Goal: Transaction & Acquisition: Obtain resource

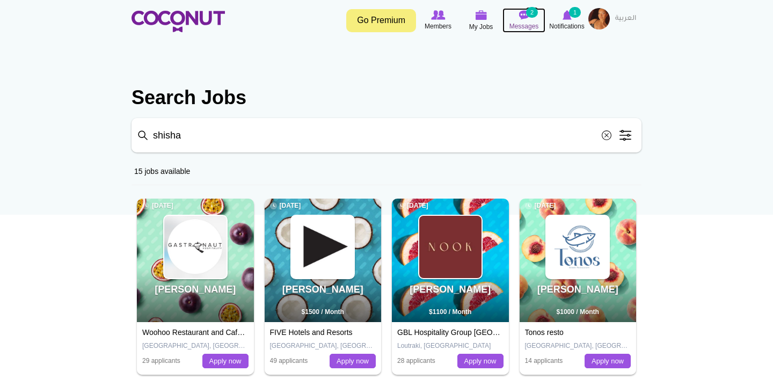
click at [528, 15] on small "2" at bounding box center [532, 12] width 12 height 11
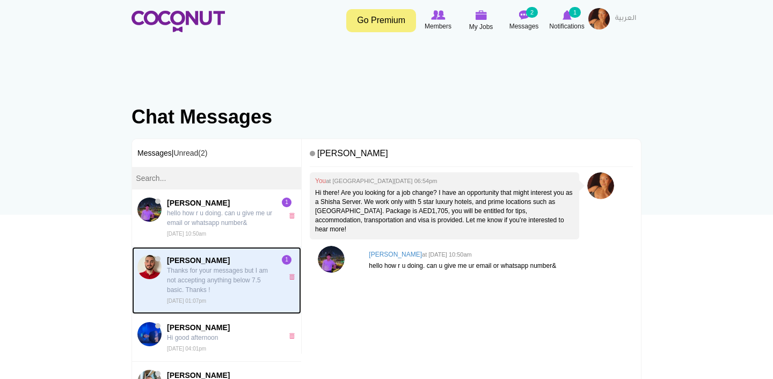
click at [253, 284] on p "Thanks for your messages but I am not accepting anything below 7.5 basic. Thank…" at bounding box center [222, 280] width 111 height 29
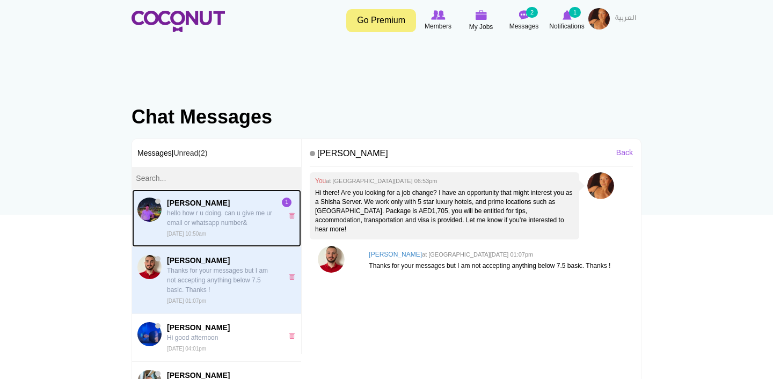
click at [237, 237] on span "Aziz Imindjanov hello how r u doing. can u give me ur email or whatsapp number&…" at bounding box center [222, 218] width 111 height 41
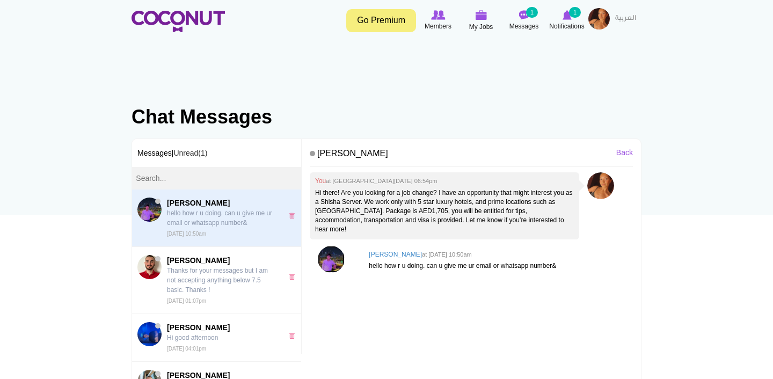
click at [337, 258] on img at bounding box center [331, 259] width 27 height 27
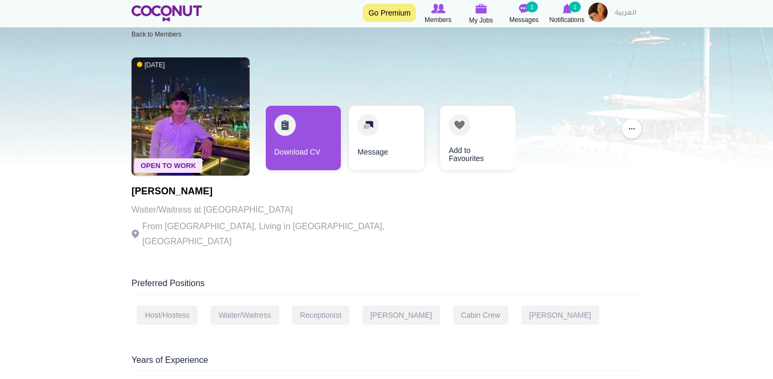
scroll to position [25, 0]
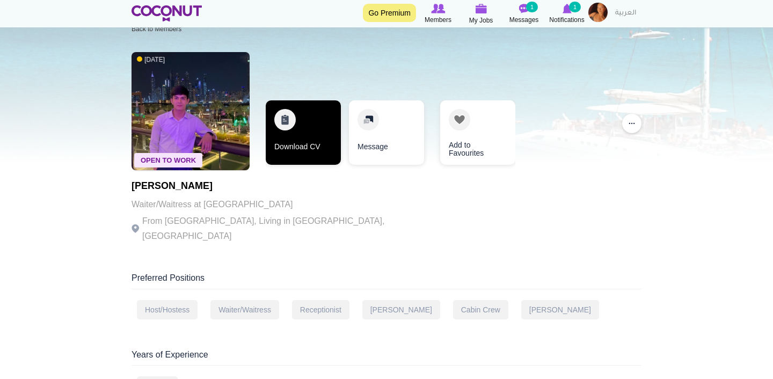
click at [293, 144] on link "Download CV" at bounding box center [303, 132] width 75 height 64
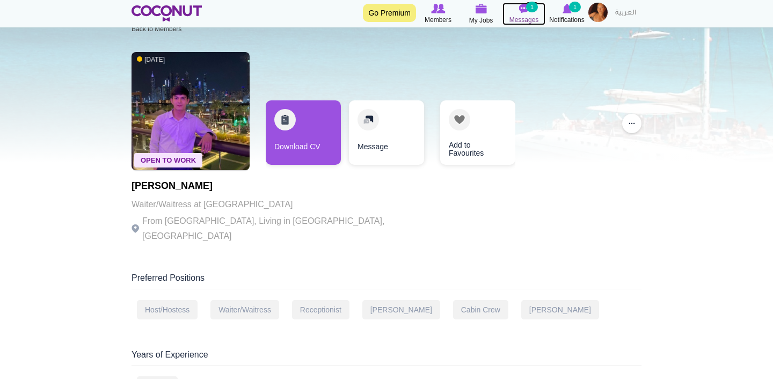
click at [530, 11] on small "1" at bounding box center [532, 7] width 12 height 11
click at [523, 8] on img at bounding box center [524, 9] width 11 height 10
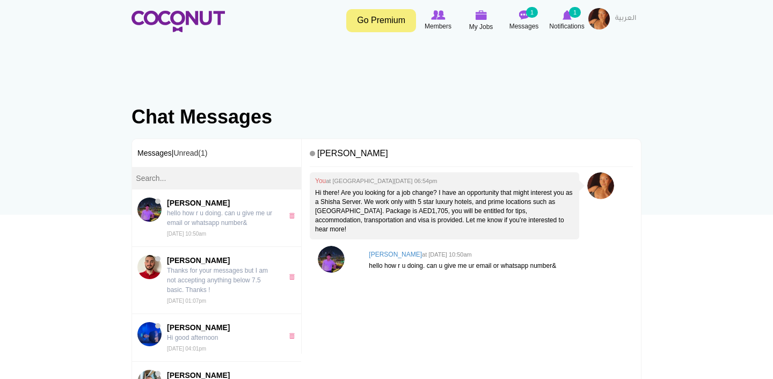
click at [202, 147] on h3 "Messages | Unread(1)" at bounding box center [216, 153] width 169 height 28
click at [195, 151] on link "Unread(1)" at bounding box center [190, 153] width 34 height 9
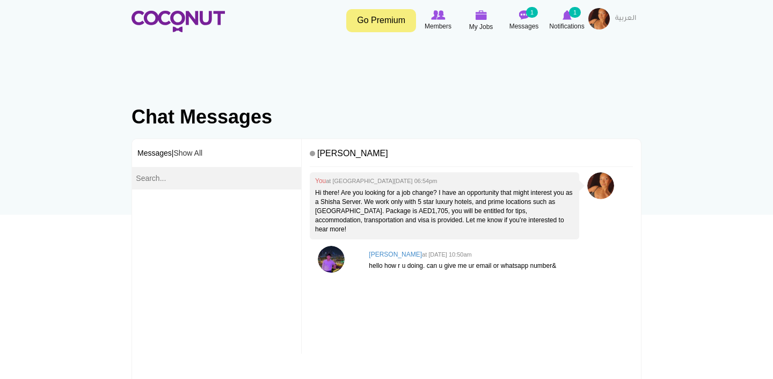
click at [154, 155] on h3 "Messages | Show All" at bounding box center [216, 153] width 169 height 28
click at [159, 150] on h3 "Messages | Show All" at bounding box center [216, 153] width 169 height 28
click at [346, 201] on p "Hi there! Are you looking for a job change? I have an opportunity that might in…" at bounding box center [444, 211] width 259 height 46
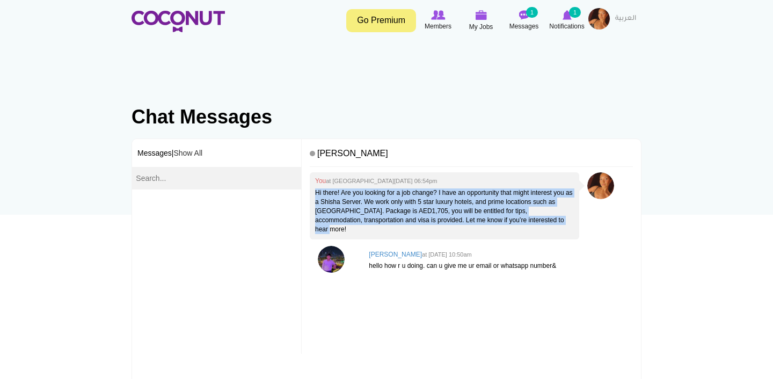
drag, startPoint x: 317, startPoint y: 193, endPoint x: 381, endPoint y: 232, distance: 74.9
click at [381, 232] on p "Hi there! Are you looking for a job change? I have an opportunity that might in…" at bounding box center [444, 211] width 259 height 46
copy p "Hi there! Are you looking for a job change? I have an opportunity that might in…"
click at [432, 15] on img at bounding box center [438, 15] width 14 height 10
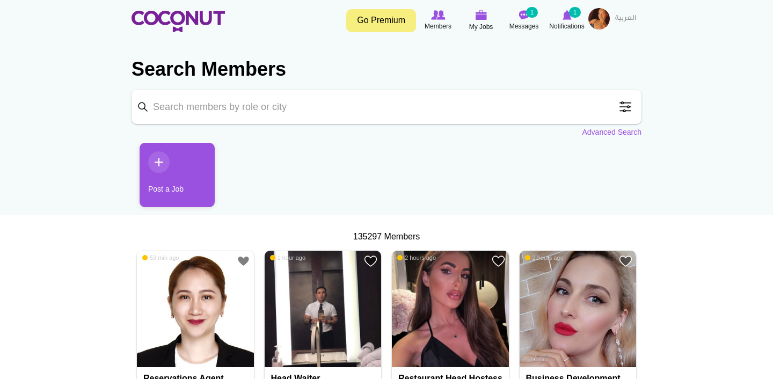
click at [453, 114] on input "Keyword" at bounding box center [387, 107] width 510 height 34
type input "shisha"
click button "Search" at bounding box center [0, 0] width 0 height 0
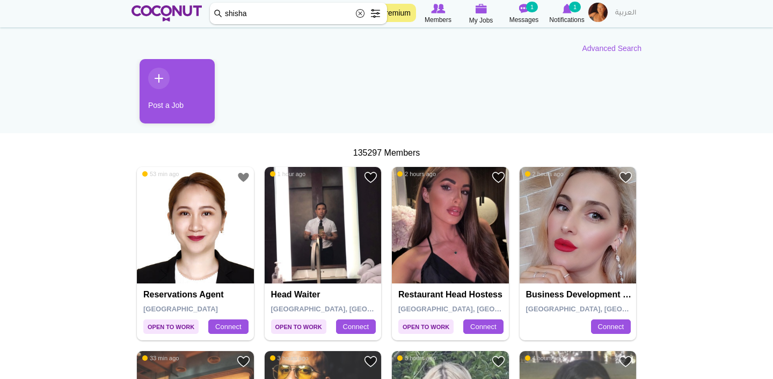
scroll to position [29, 0]
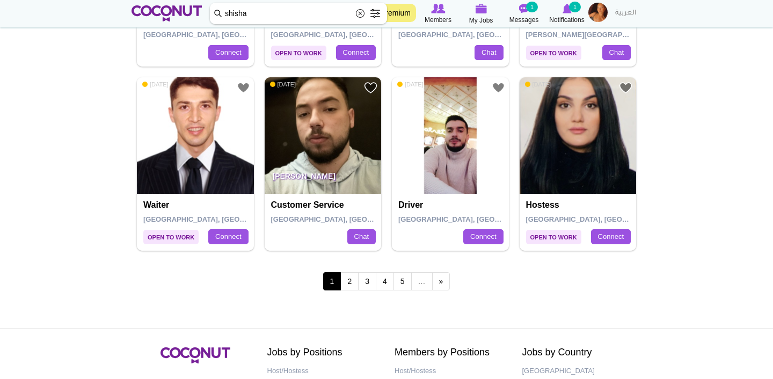
scroll to position [1863, 0]
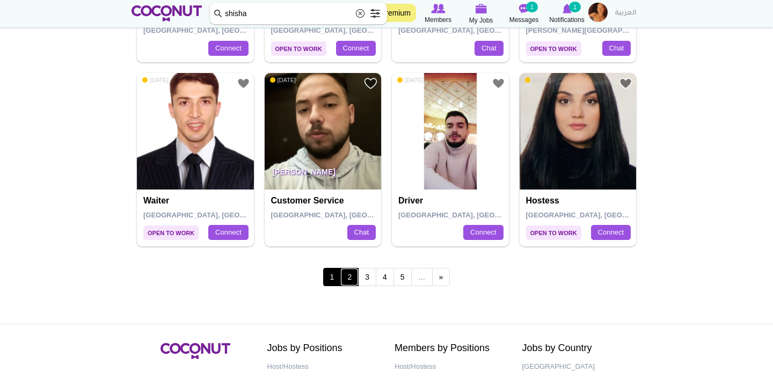
click at [354, 278] on link "2" at bounding box center [349, 277] width 18 height 18
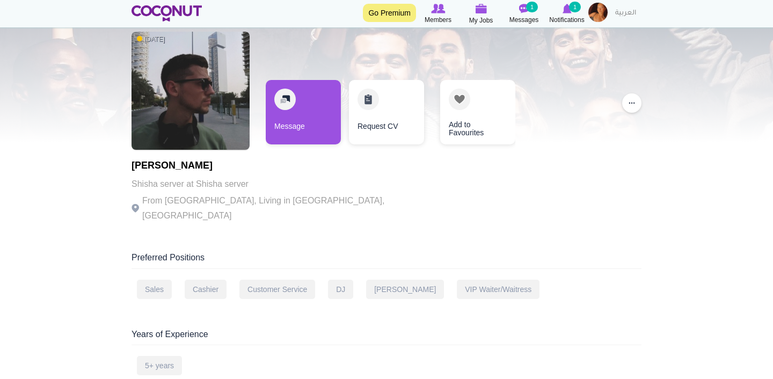
scroll to position [45, 0]
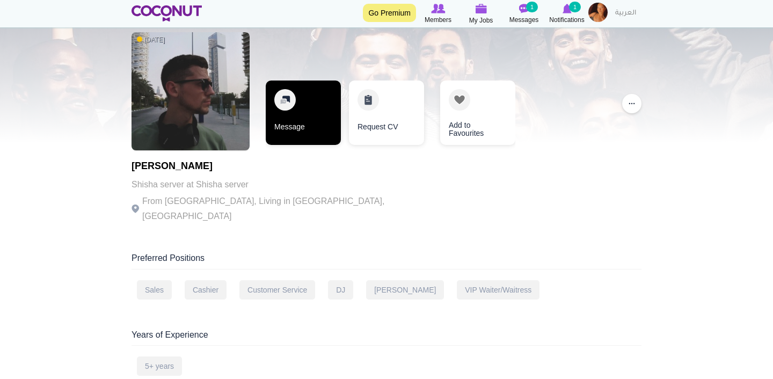
click at [299, 106] on link "Message" at bounding box center [303, 113] width 75 height 64
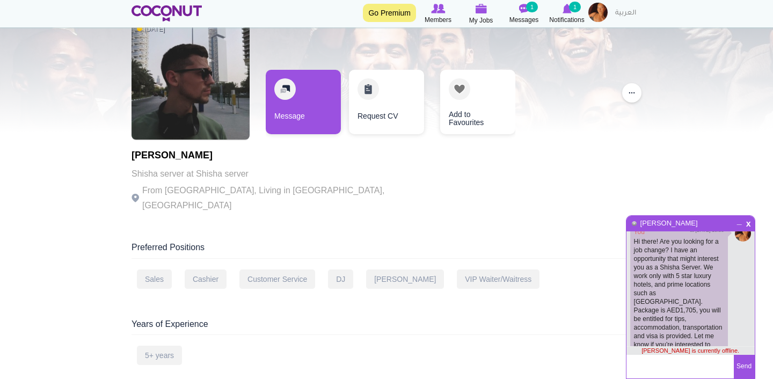
scroll to position [59, 0]
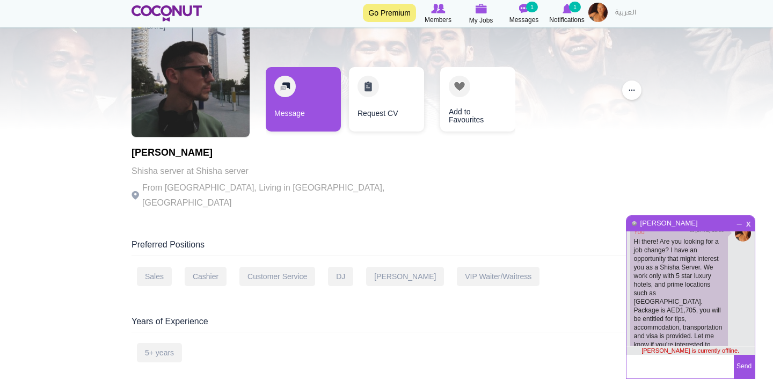
click at [747, 221] on span "x" at bounding box center [748, 222] width 9 height 8
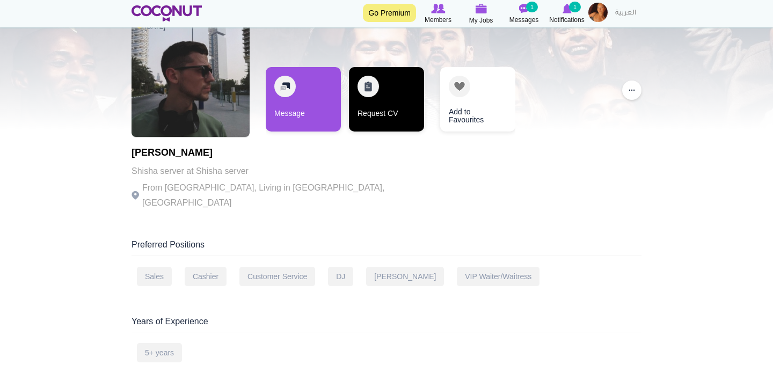
click at [406, 103] on link "Request CV" at bounding box center [386, 99] width 75 height 64
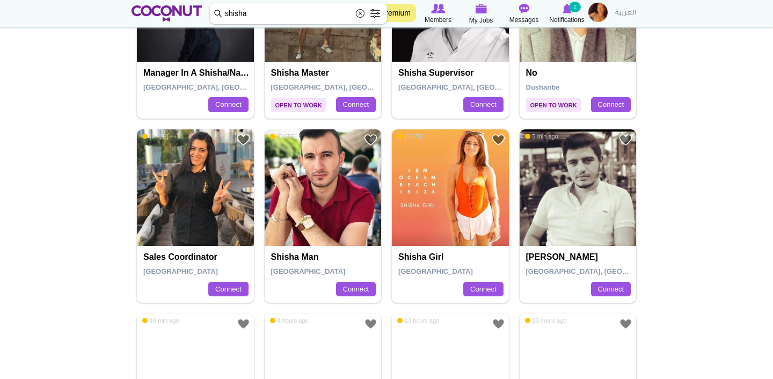
scroll to position [1073, 0]
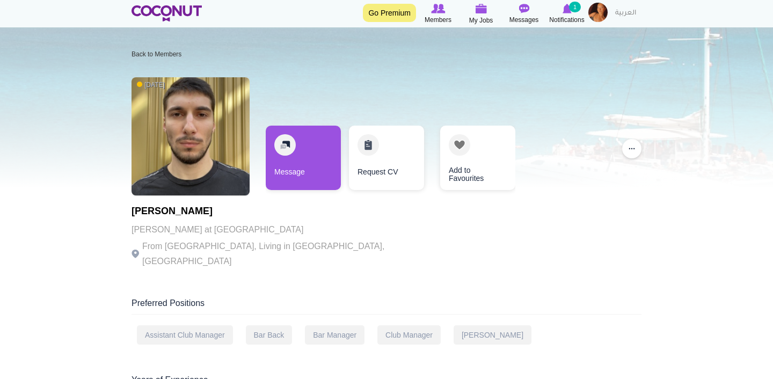
scroll to position [68, 0]
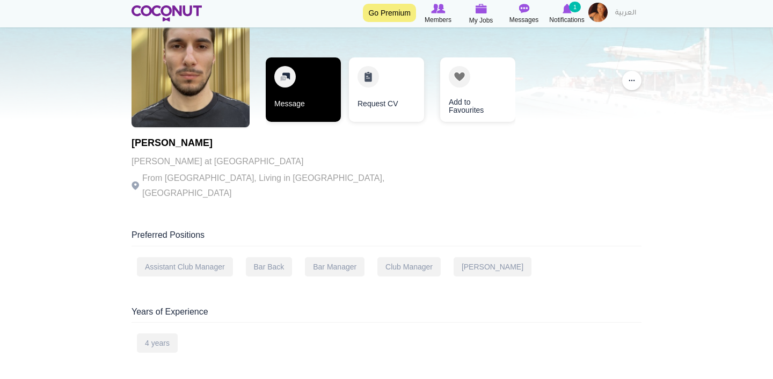
click at [306, 81] on link "Message" at bounding box center [303, 89] width 75 height 64
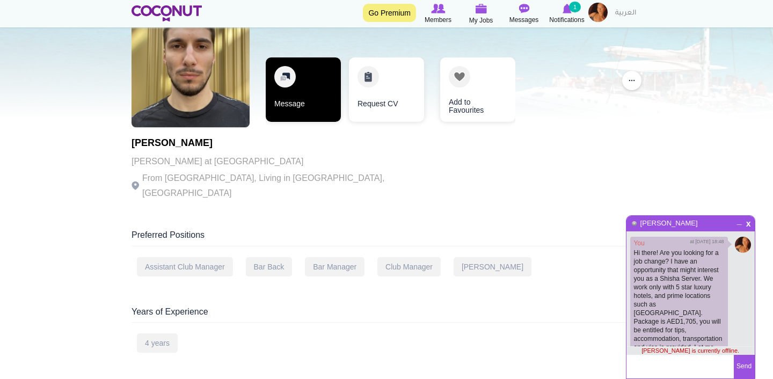
scroll to position [11, 0]
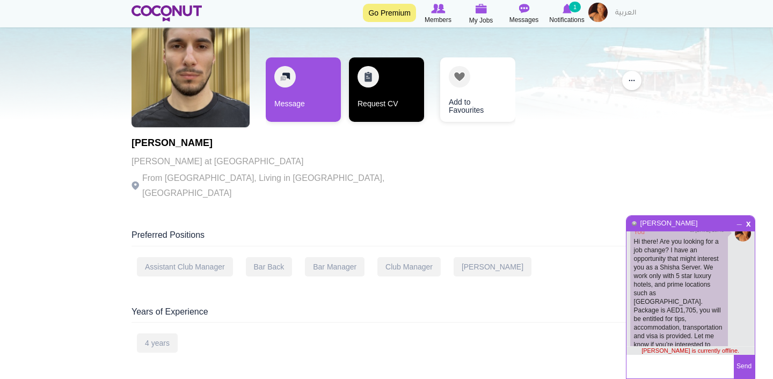
click at [395, 107] on link "Request CV" at bounding box center [386, 89] width 75 height 64
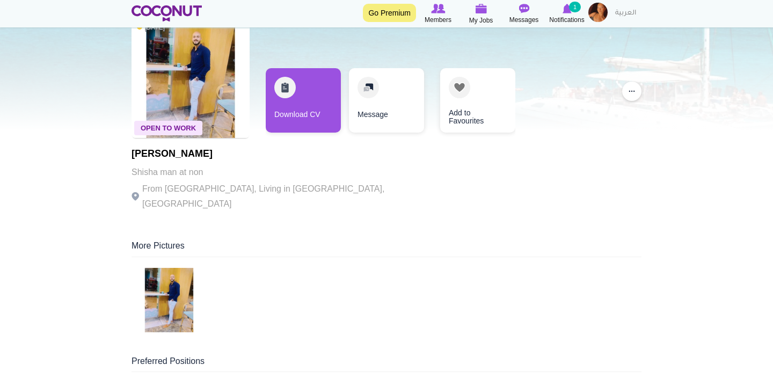
scroll to position [57, 0]
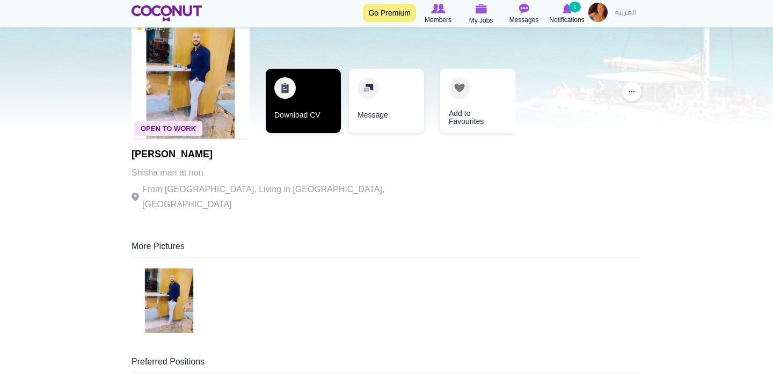
click at [308, 97] on link "Download CV" at bounding box center [303, 101] width 75 height 64
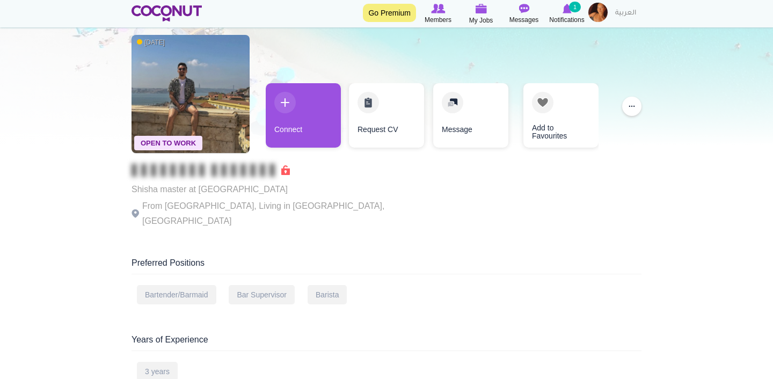
scroll to position [38, 0]
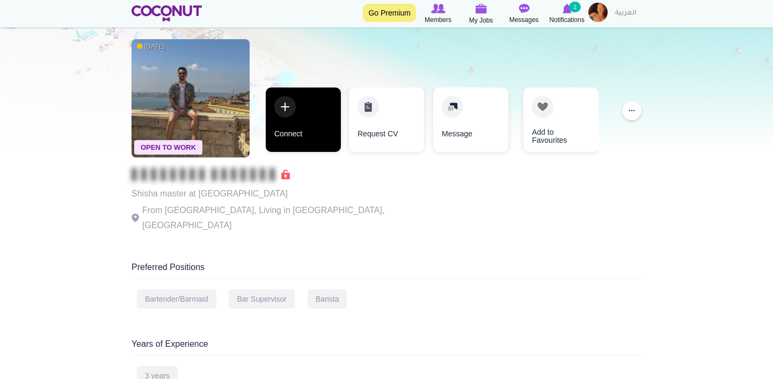
click at [318, 147] on link "Connect" at bounding box center [303, 119] width 75 height 64
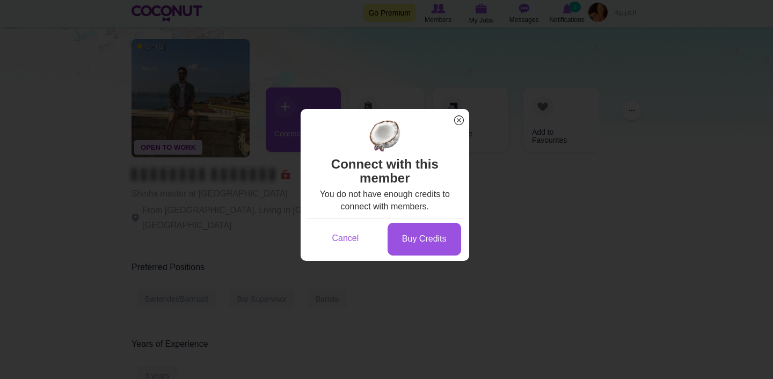
click at [458, 120] on span "x" at bounding box center [459, 120] width 14 height 14
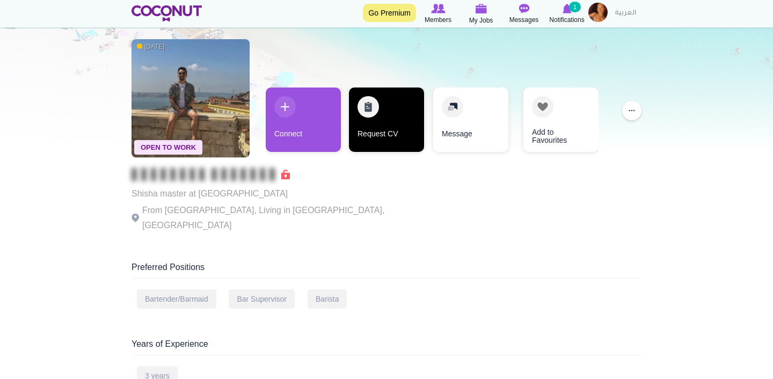
click at [393, 134] on link "Request CV" at bounding box center [386, 119] width 75 height 64
click at [388, 129] on link "Request CV" at bounding box center [386, 119] width 75 height 64
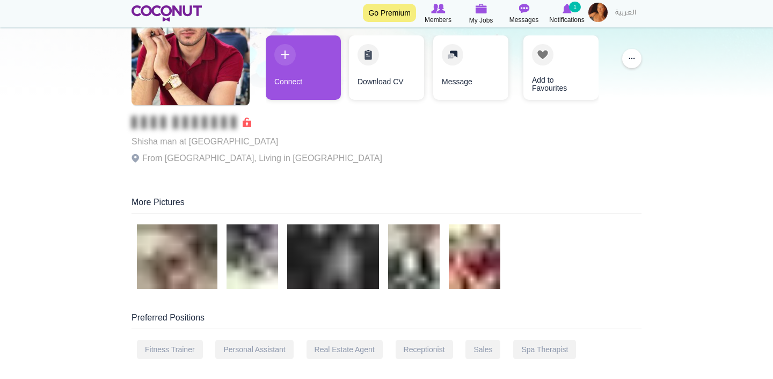
scroll to position [80, 0]
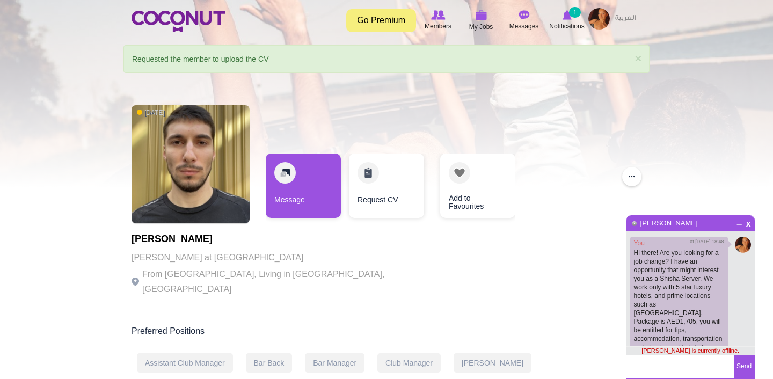
scroll to position [11, 0]
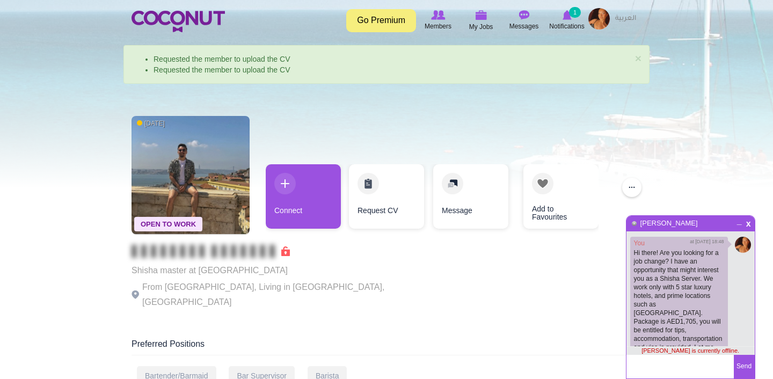
scroll to position [11, 0]
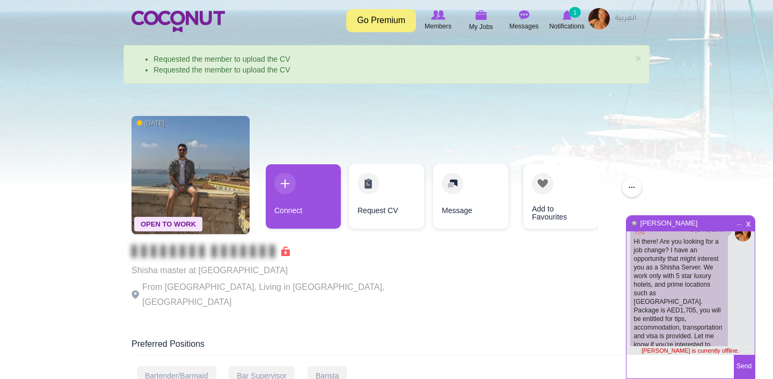
click at [749, 225] on span "x" at bounding box center [748, 222] width 9 height 8
